Goal: Check status: Check status

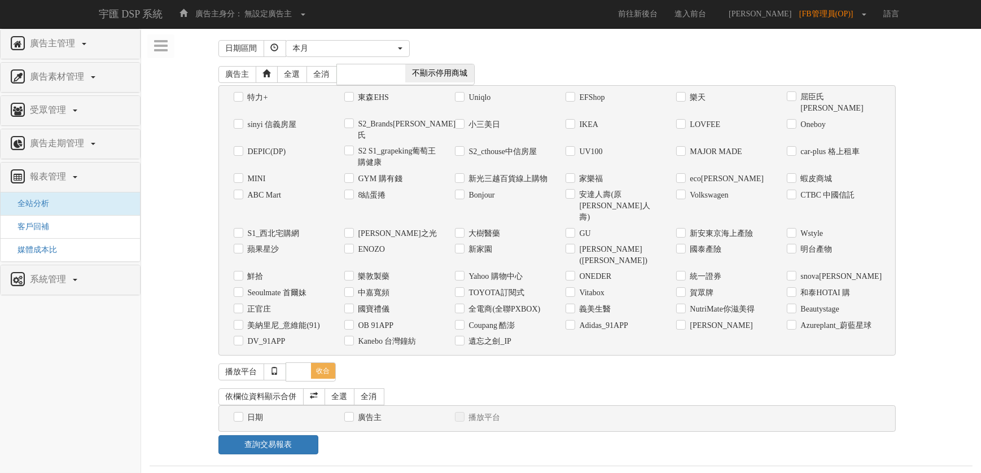
click at [604, 287] on label "Vitabox" at bounding box center [591, 292] width 28 height 11
click at [573, 289] on input "Vitabox" at bounding box center [568, 292] width 7 height 7
checkbox input "true"
click at [250, 412] on label "日期" at bounding box center [254, 417] width 19 height 11
click at [241, 414] on input "日期" at bounding box center [237, 417] width 7 height 7
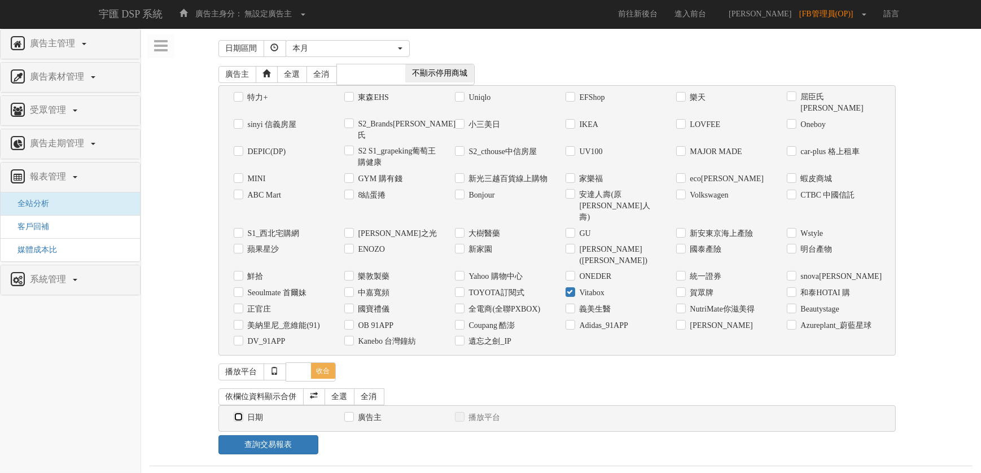
checkbox input "true"
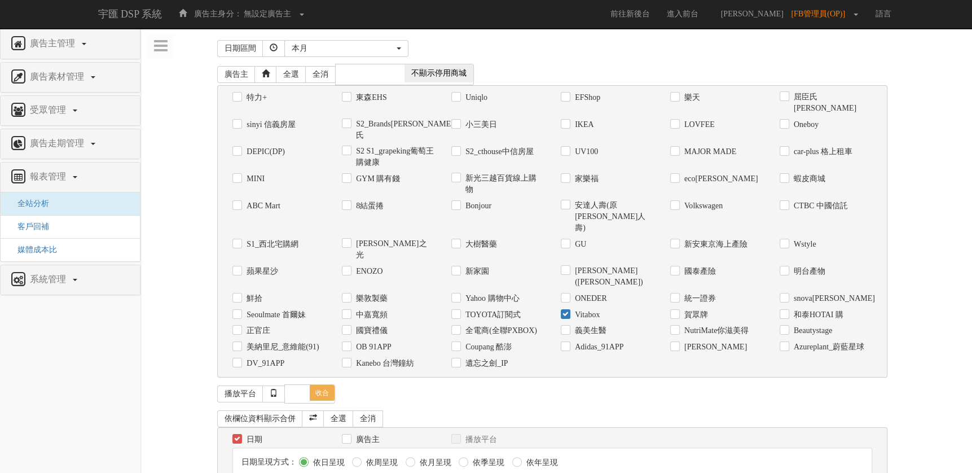
click at [427, 457] on label "依月呈現" at bounding box center [434, 462] width 34 height 11
click at [413, 459] on input "依月呈現" at bounding box center [409, 462] width 7 height 7
radio input "true"
click at [407, 54] on button "本月" at bounding box center [346, 48] width 124 height 17
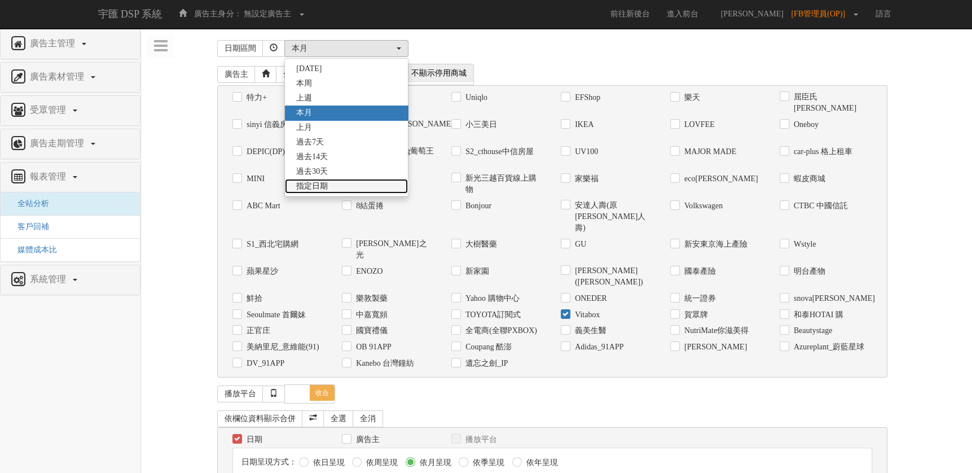
click at [322, 190] on span "指定日期" at bounding box center [312, 186] width 32 height 11
select select "Custom"
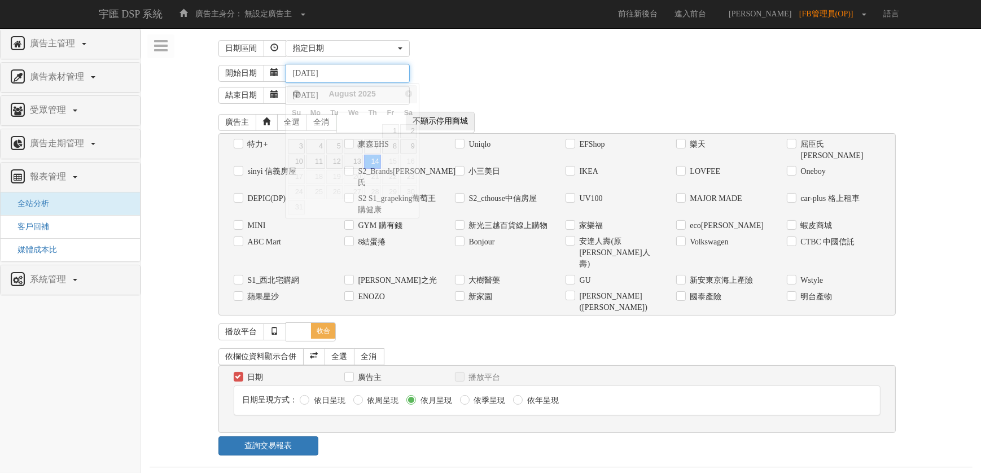
click at [324, 68] on input "[DATE]" at bounding box center [348, 73] width 124 height 19
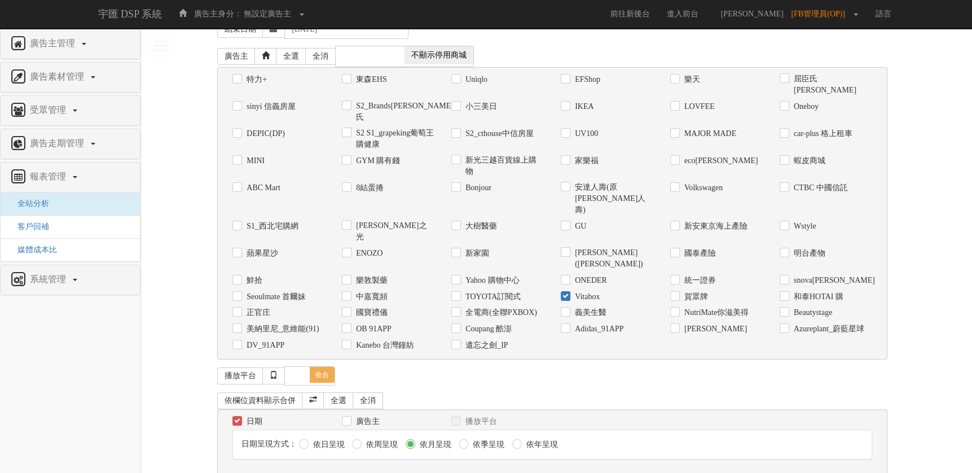
type input "[DATE]"
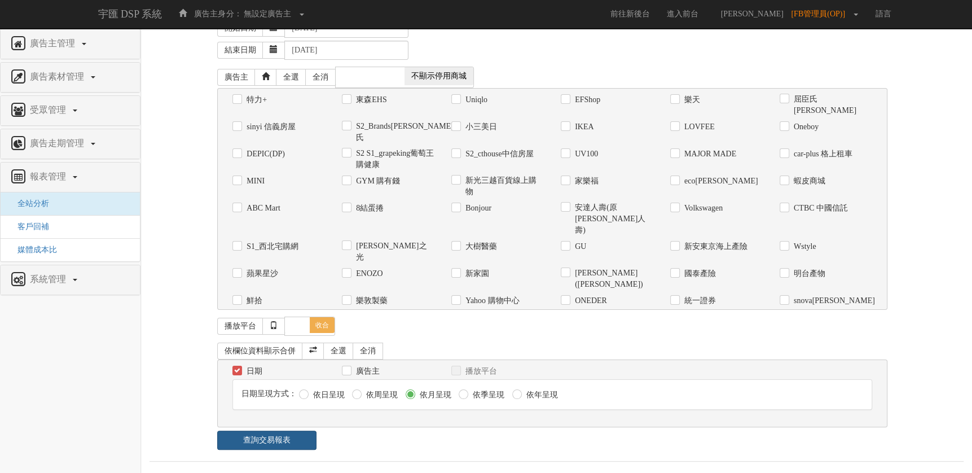
click at [255, 443] on link "查詢交易報表" at bounding box center [266, 440] width 99 height 19
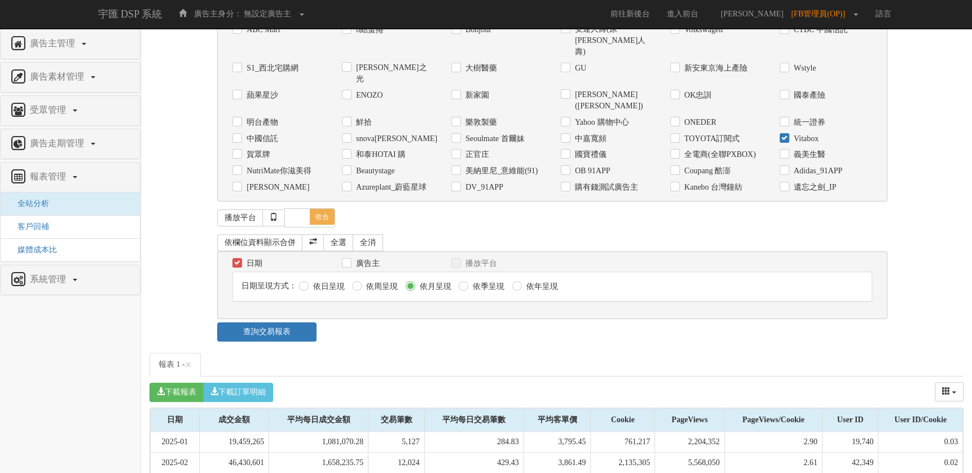
scroll to position [282, 0]
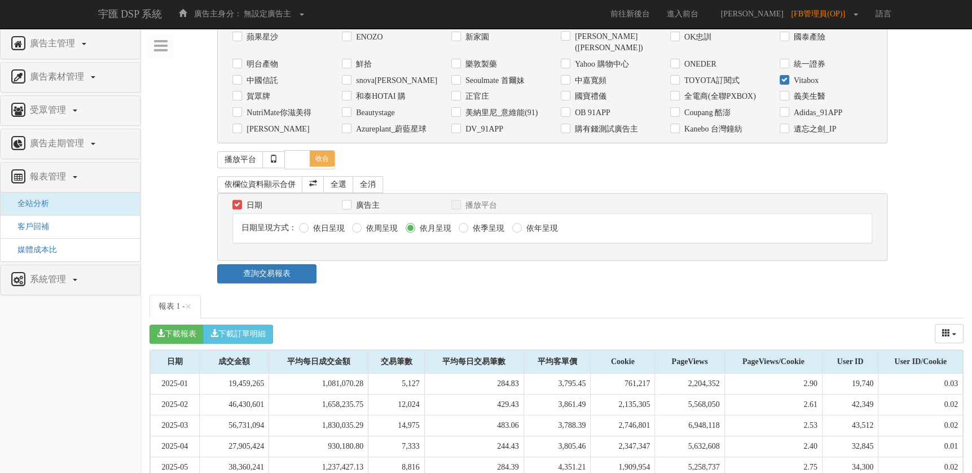
click at [550, 223] on label "依年呈現" at bounding box center [541, 228] width 34 height 11
click at [520, 225] on input "依年呈現" at bounding box center [515, 228] width 7 height 7
radio input "true"
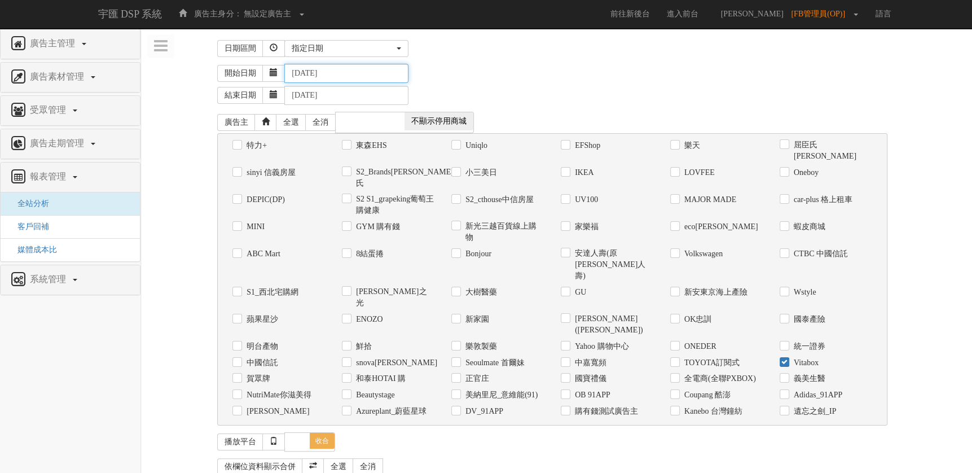
click at [302, 75] on input "[DATE]" at bounding box center [346, 73] width 124 height 19
type input "[DATE]"
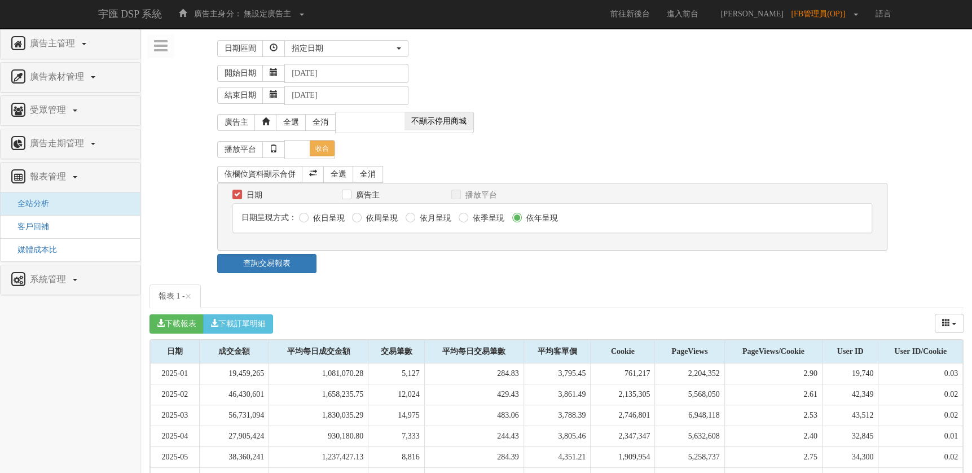
click at [418, 222] on div "日期 廣告主 播放平台 日期呈現方式： 依日呈現 依周呈現 依月呈現" at bounding box center [552, 217] width 670 height 68
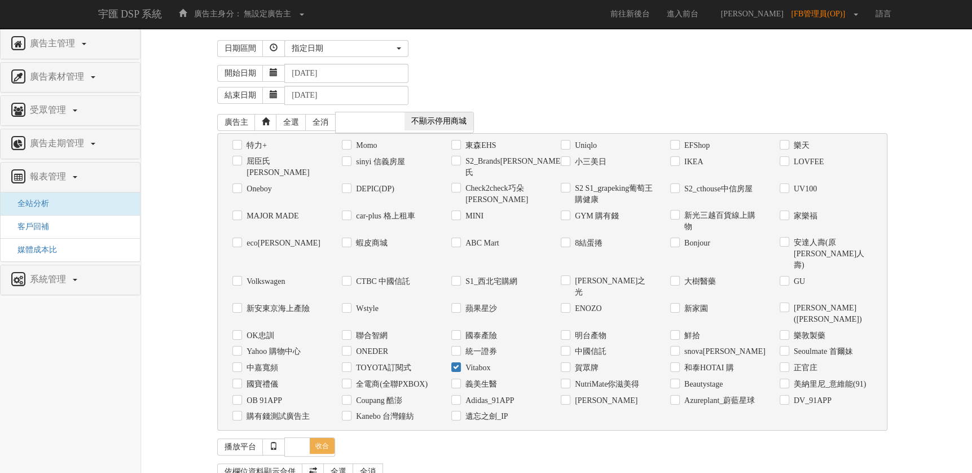
scroll to position [113, 0]
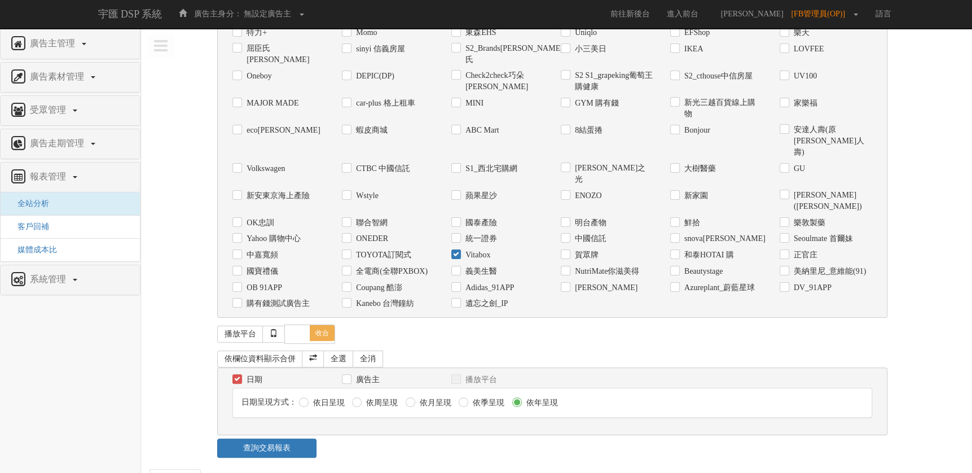
click at [435, 397] on label "依月呈現" at bounding box center [434, 402] width 34 height 11
click at [413, 400] on input "依月呈現" at bounding box center [409, 403] width 7 height 7
radio input "true"
click at [293, 438] on link "查詢交易報表" at bounding box center [266, 447] width 99 height 19
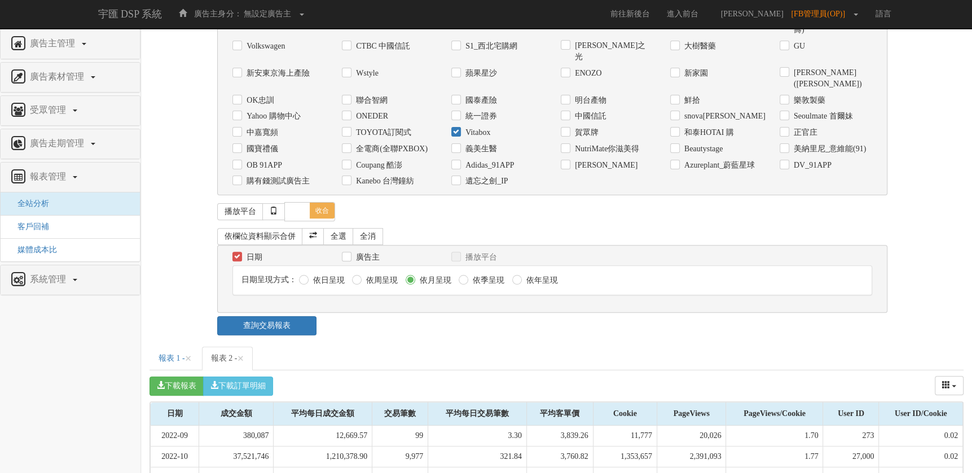
scroll to position [163, 0]
